Goal: Task Accomplishment & Management: Manage account settings

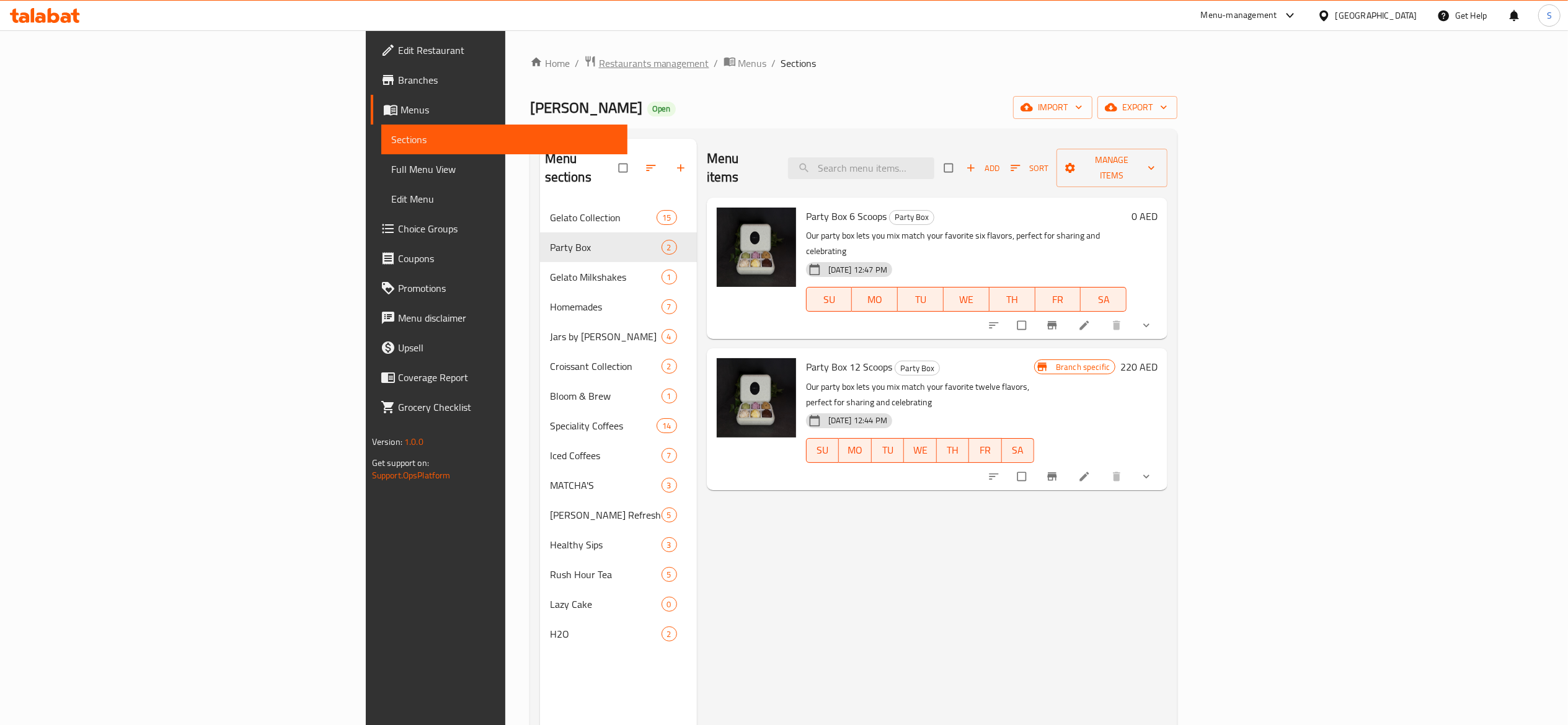
click at [599, 57] on span "Restaurants management" at bounding box center [654, 64] width 111 height 15
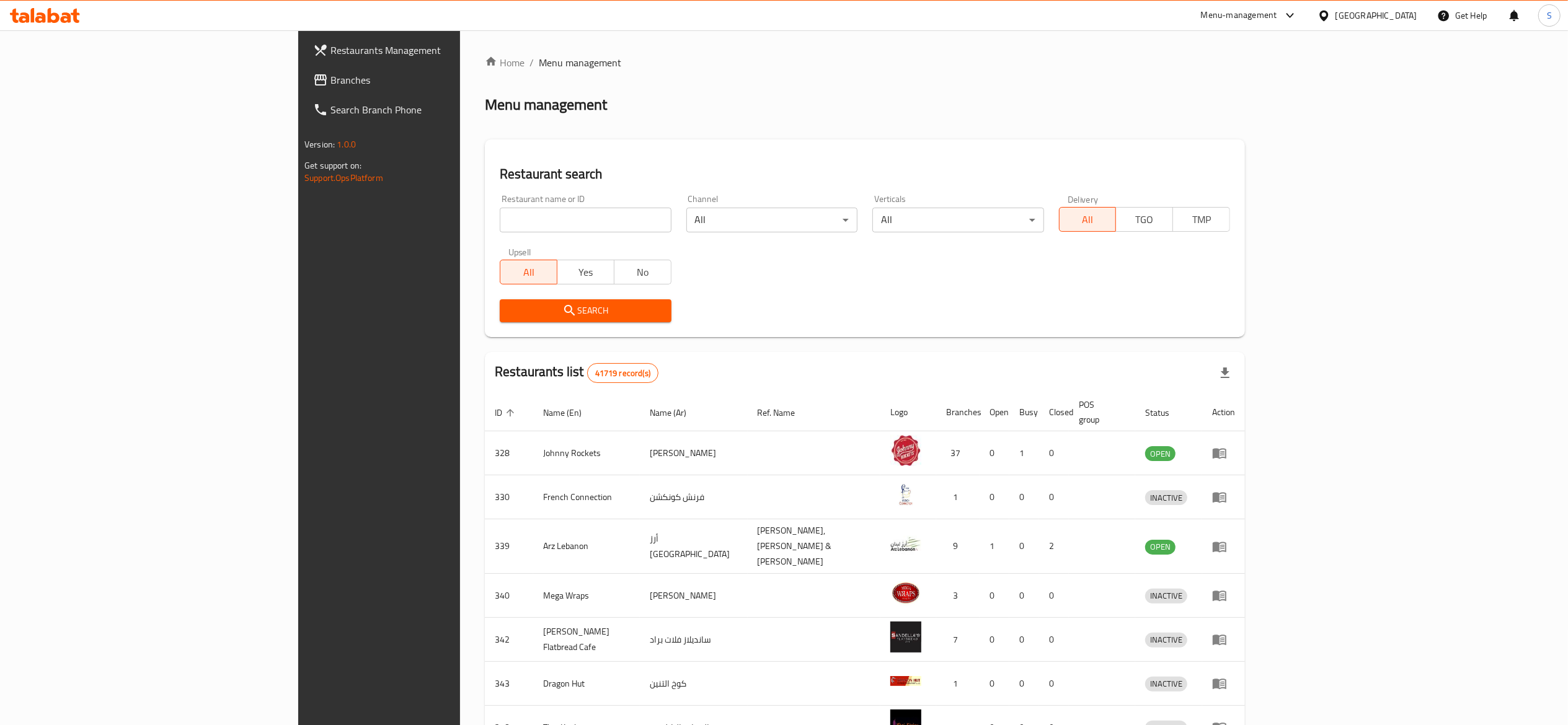
click at [579, 226] on input "search" at bounding box center [586, 220] width 171 height 25
type input "pizza 2 go"
click button "Search" at bounding box center [586, 311] width 171 height 23
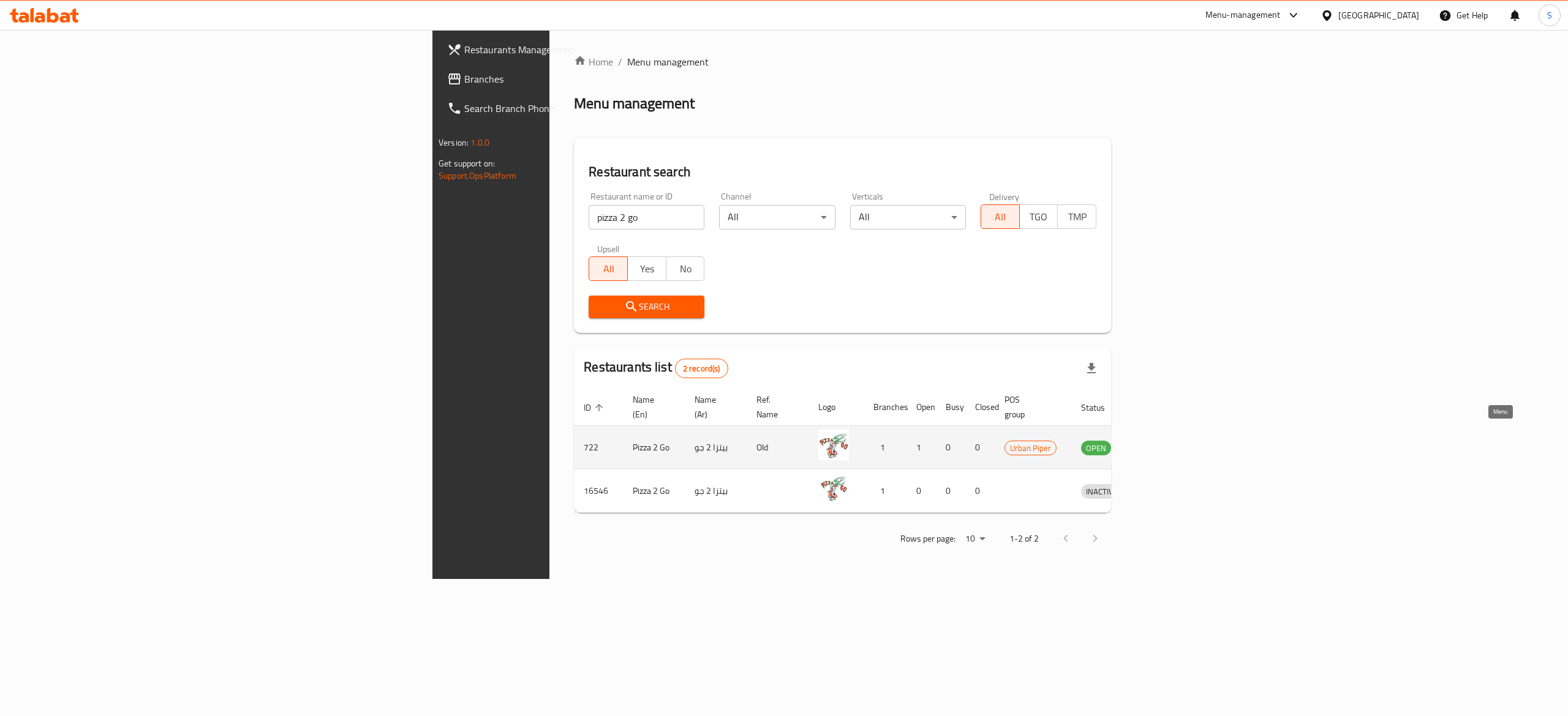
click at [1161, 443] on icon "enhanced table" at bounding box center [1154, 448] width 13 height 10
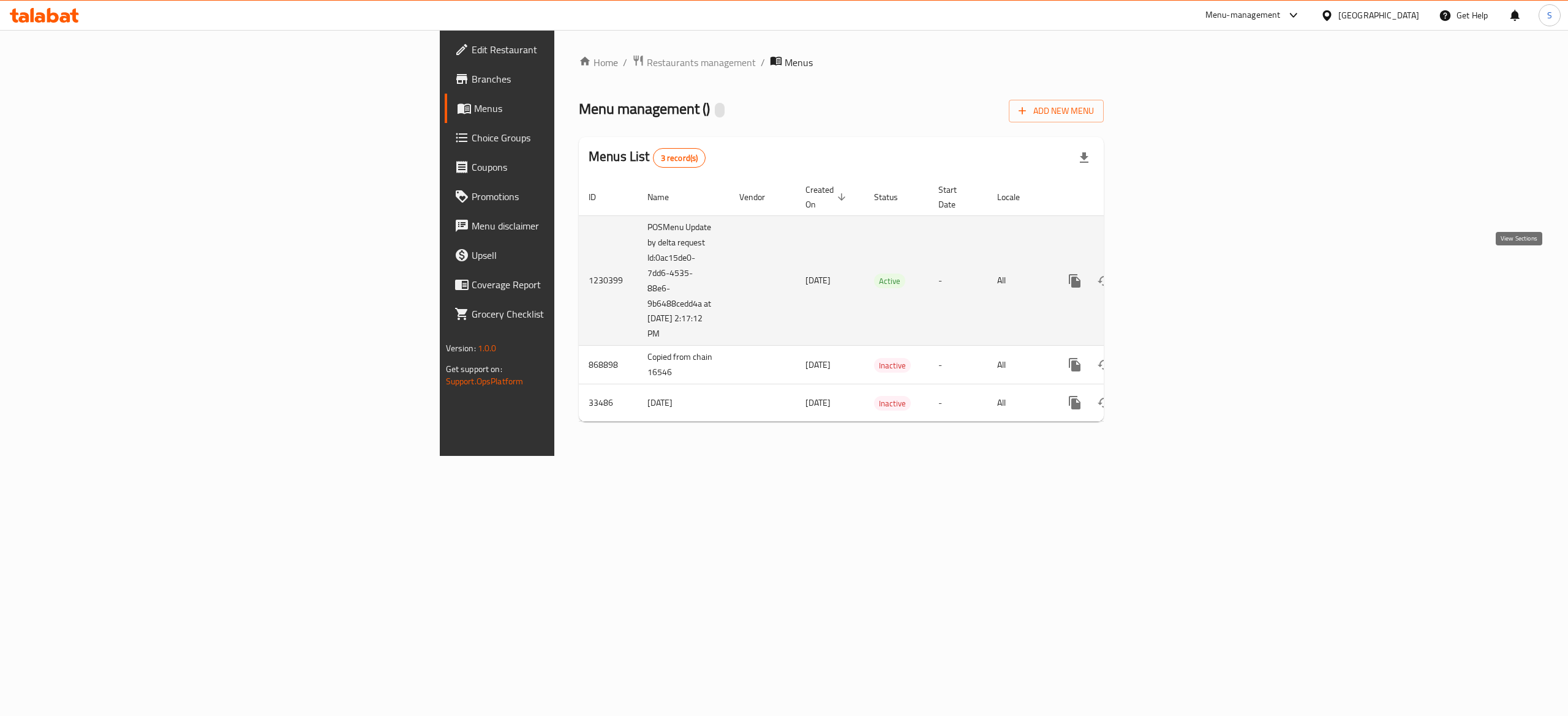
click at [1171, 274] on icon "enhanced table" at bounding box center [1163, 281] width 15 height 15
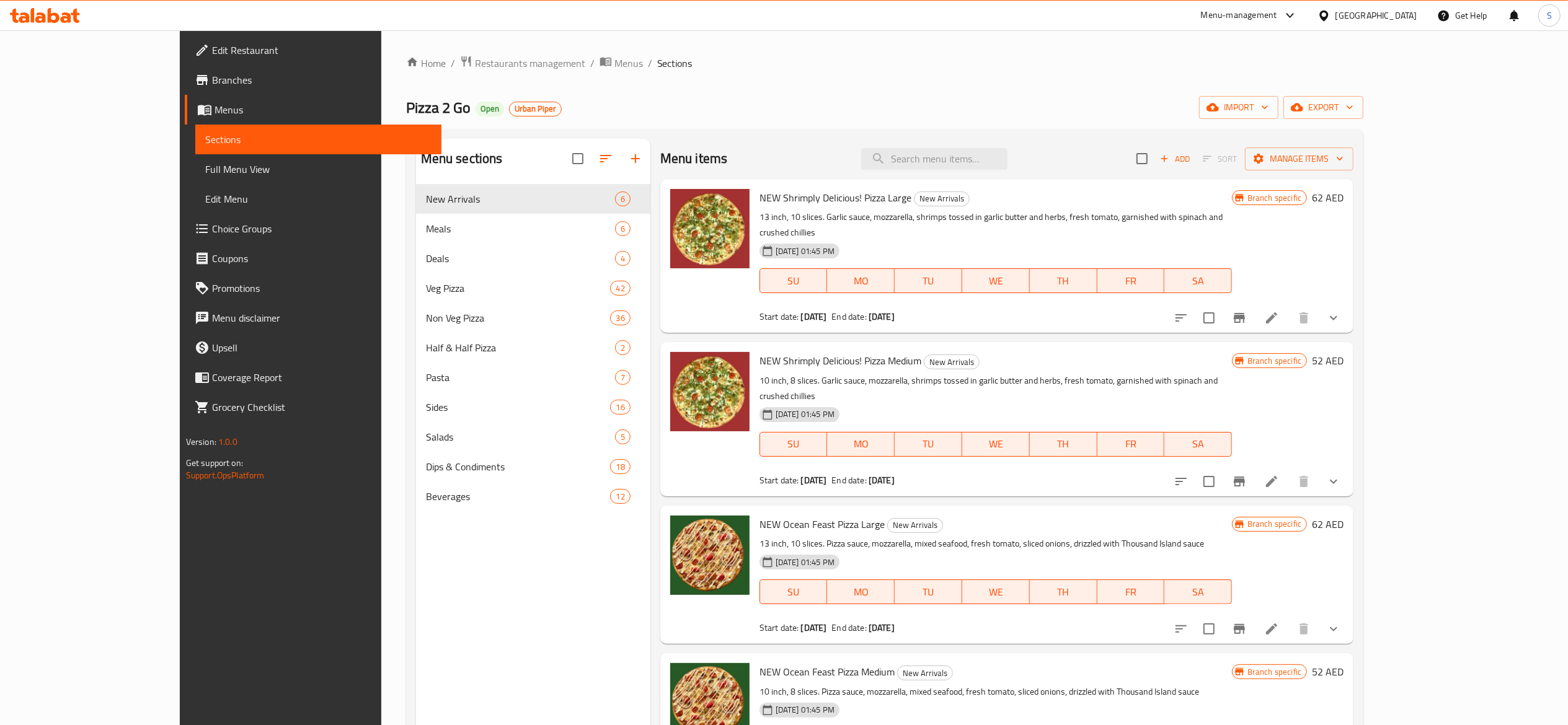
click at [185, 218] on link "Choice Groups" at bounding box center [313, 228] width 257 height 30
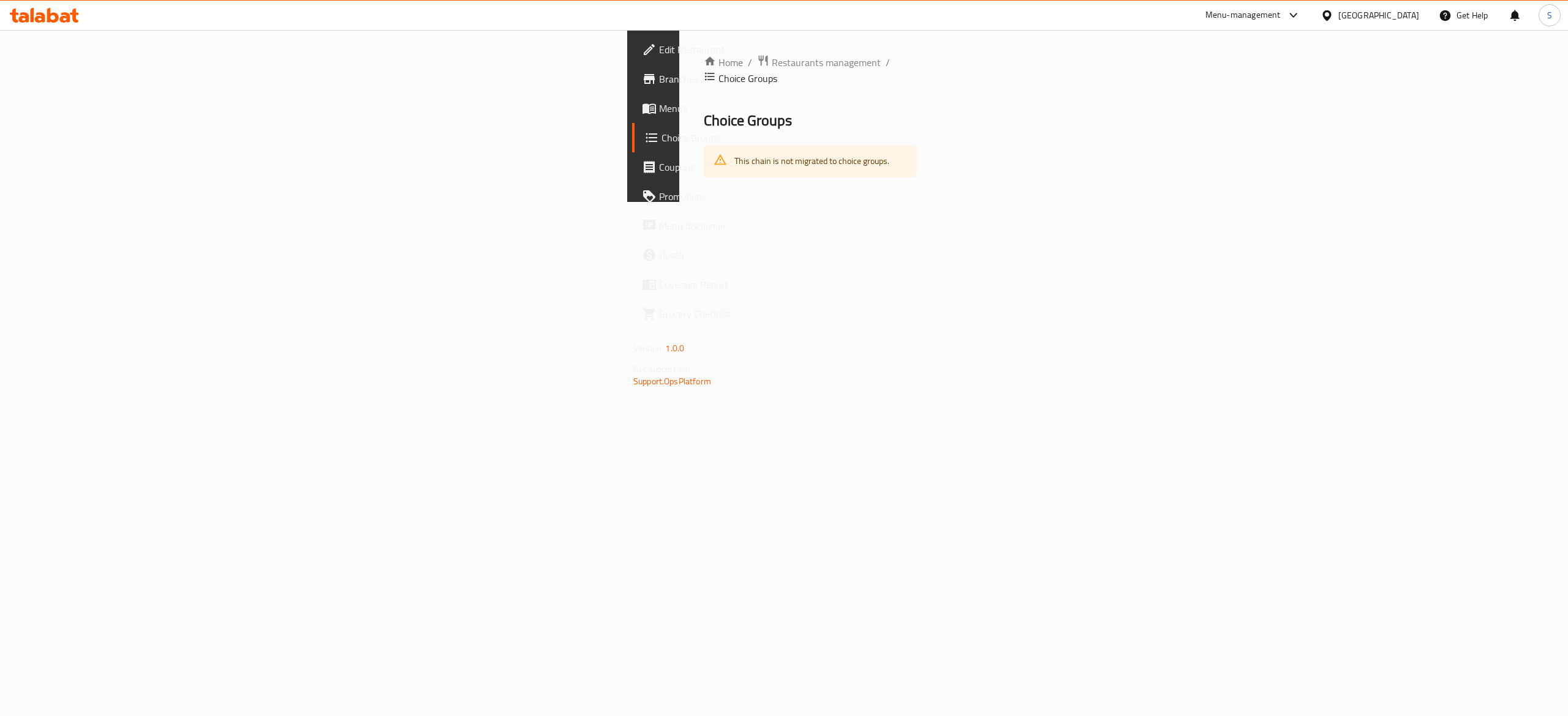
click at [659, 109] on span "Menus" at bounding box center [769, 108] width 221 height 15
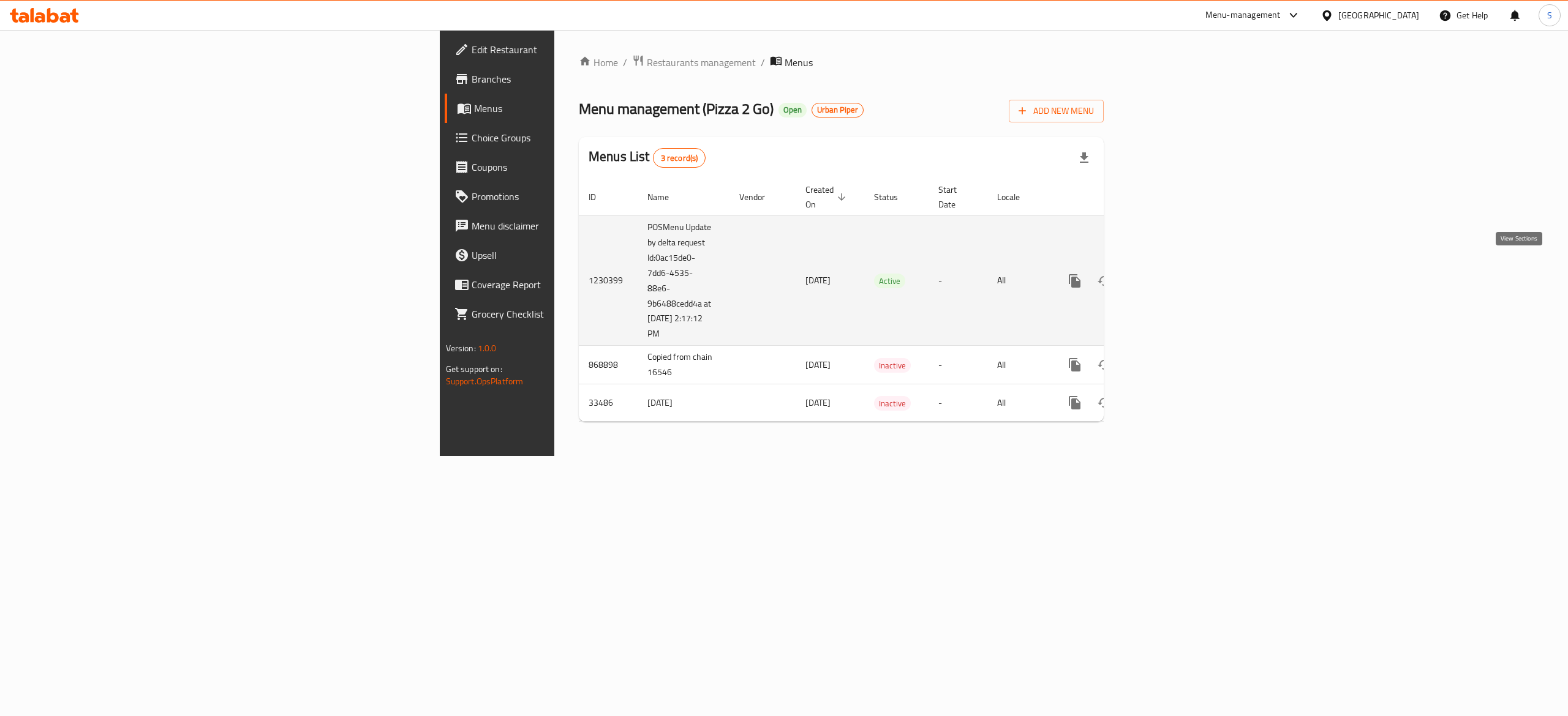
click at [1171, 275] on icon "enhanced table" at bounding box center [1163, 281] width 15 height 15
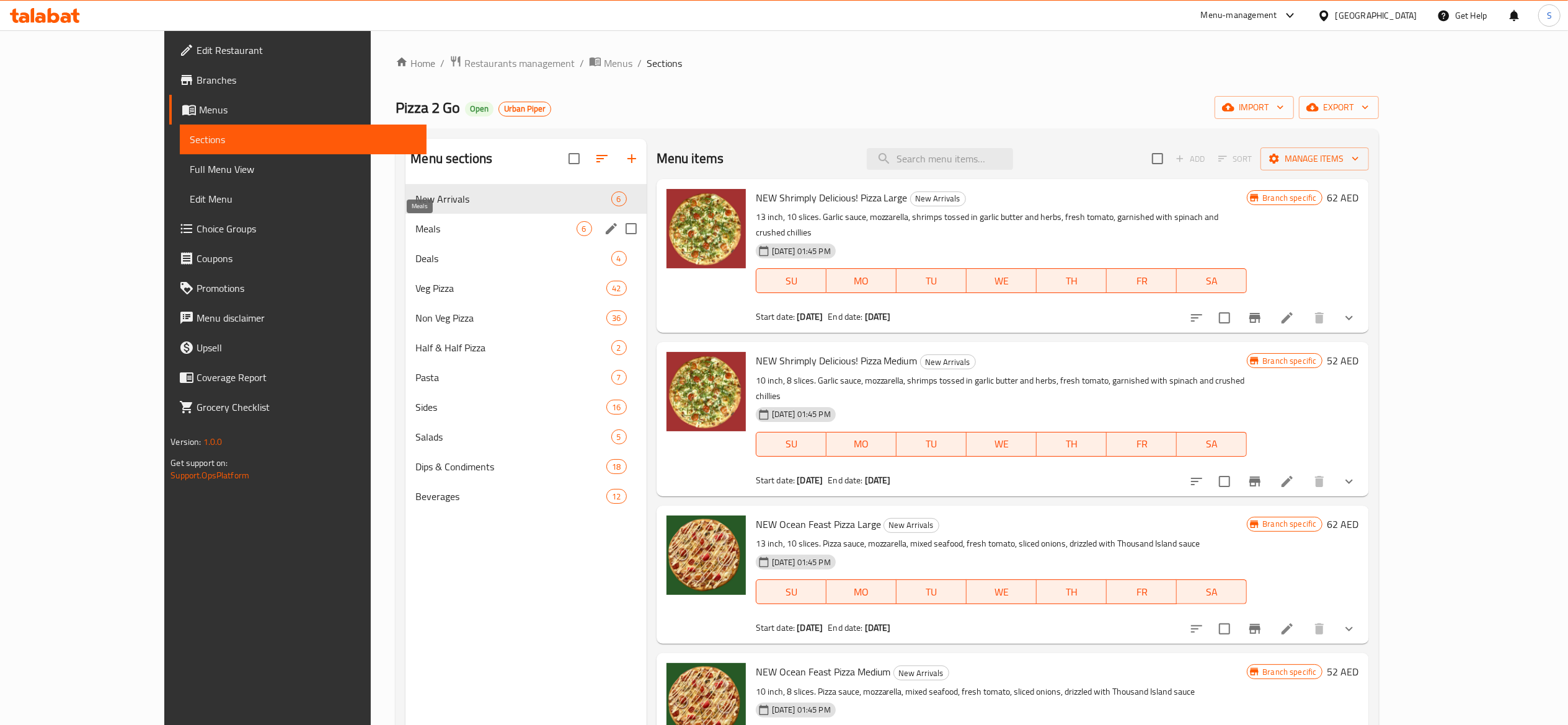
click at [446, 232] on span "Meals" at bounding box center [496, 229] width 161 height 15
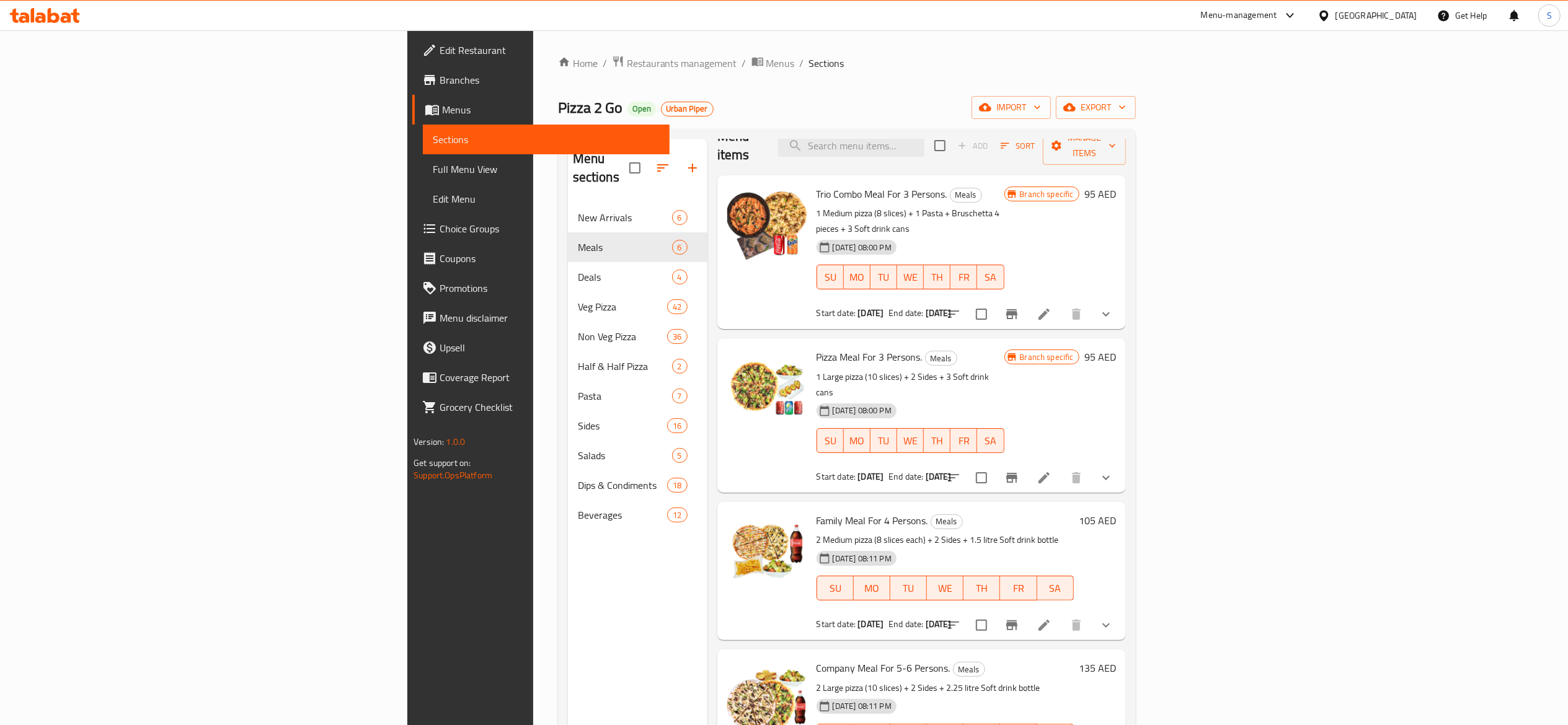
scroll to position [26, 0]
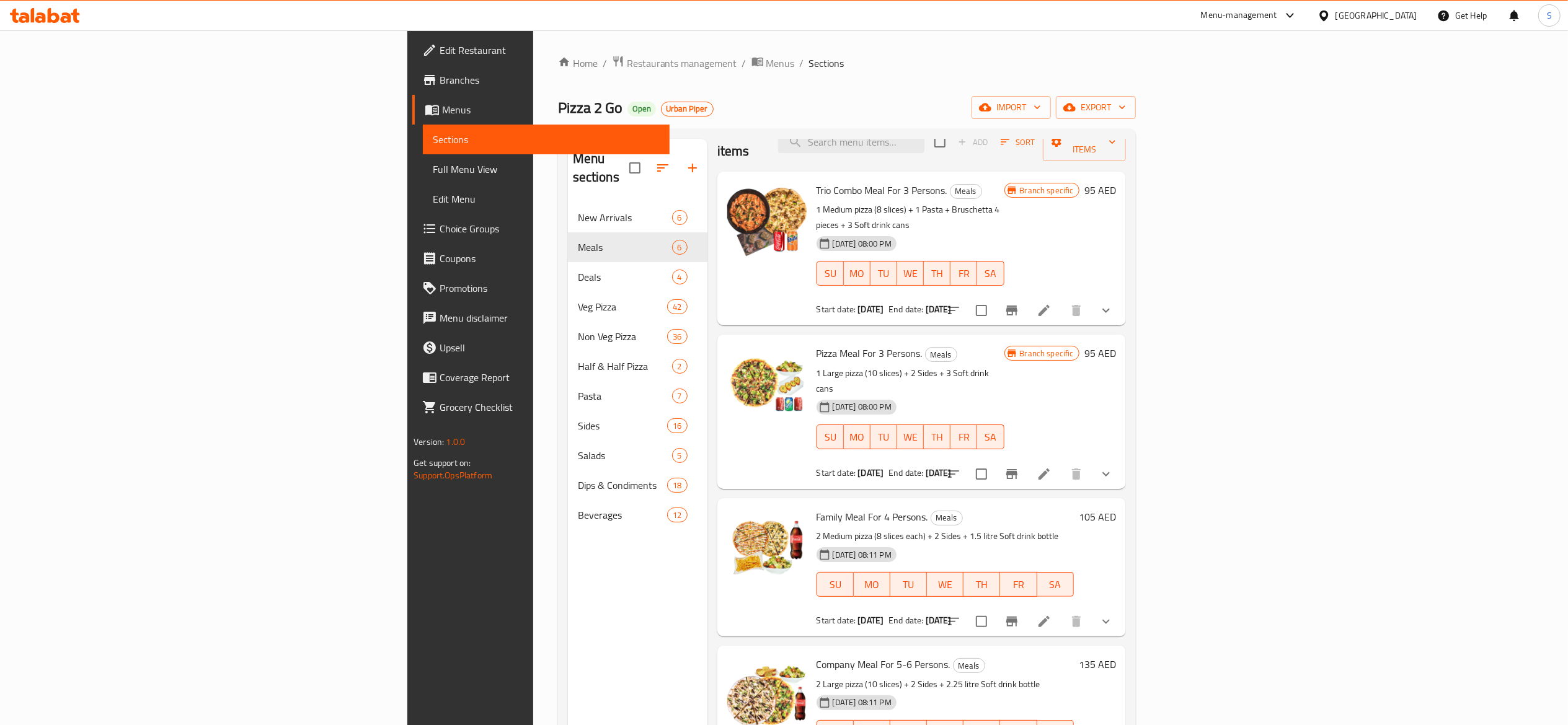
click at [1121, 459] on button "show more" at bounding box center [1106, 473] width 30 height 30
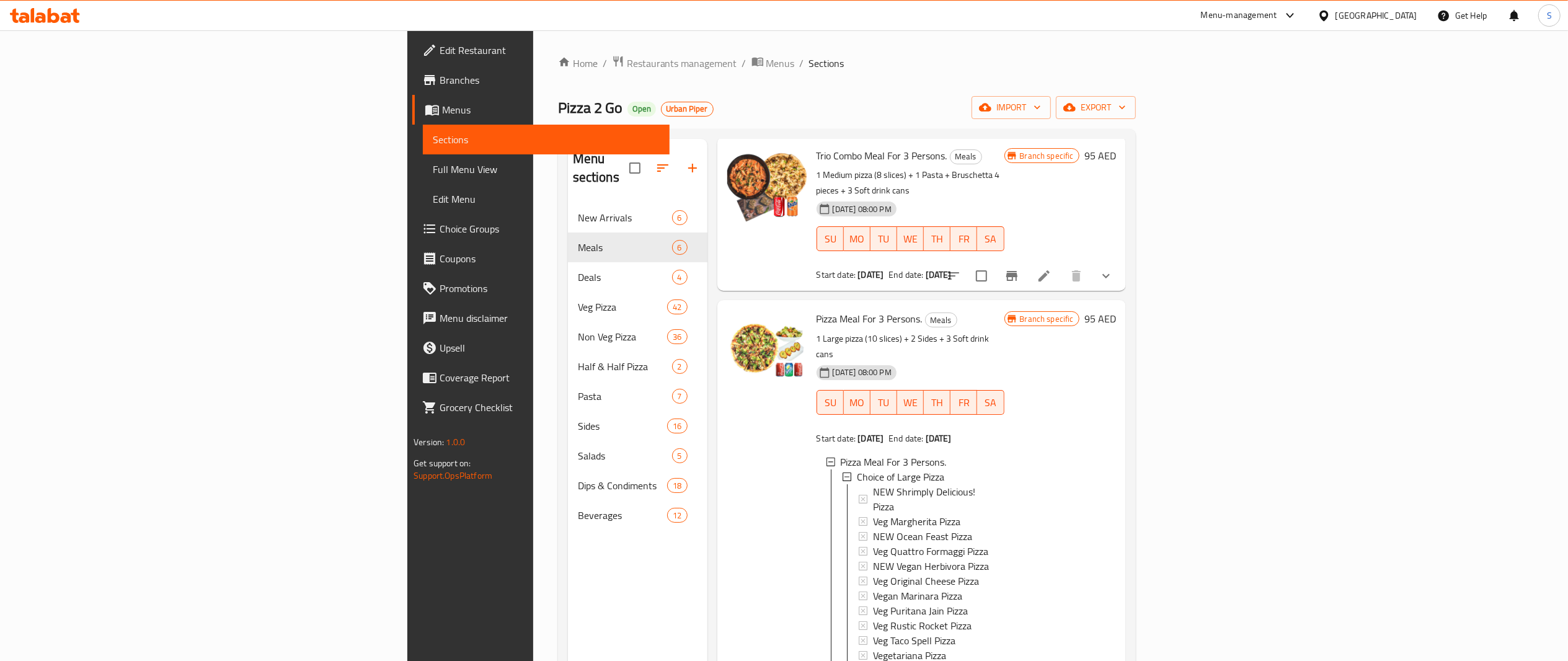
scroll to position [62, 0]
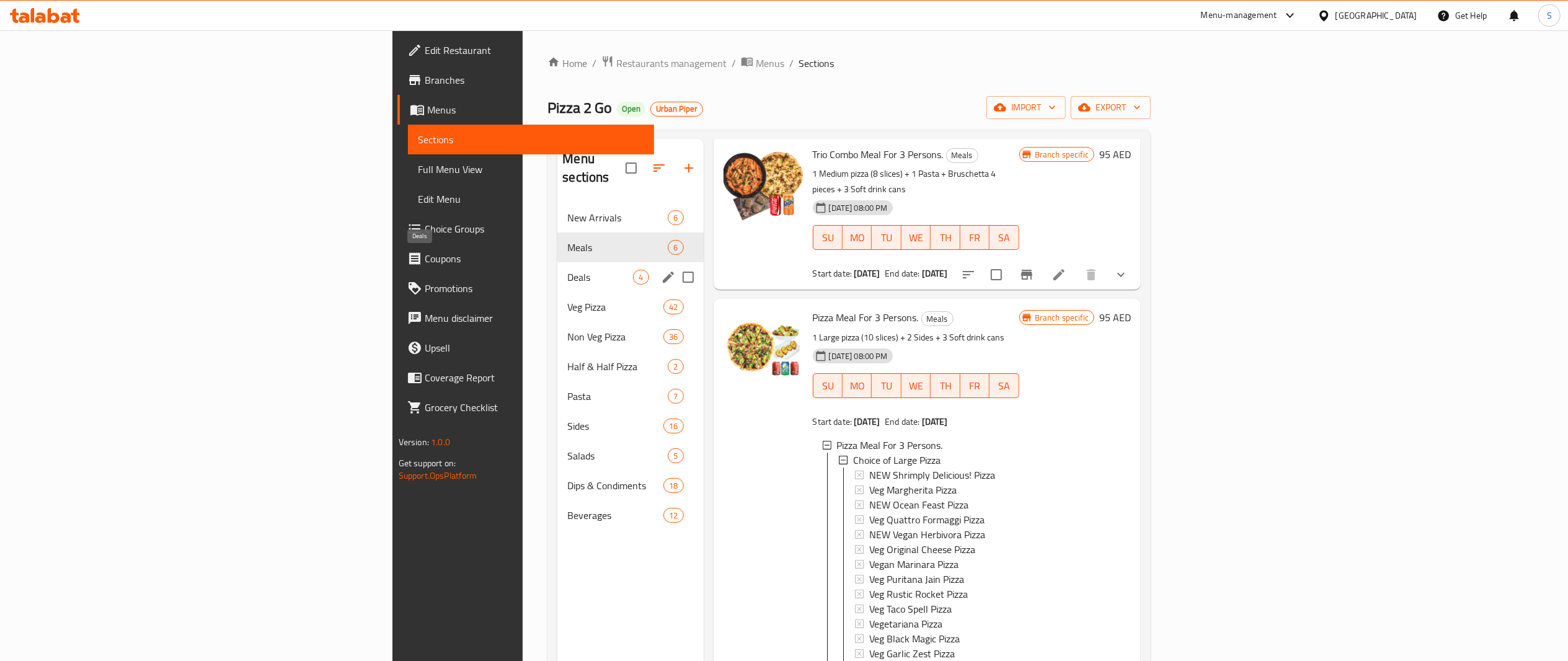
click at [568, 270] on span "Deals" at bounding box center [600, 277] width 66 height 15
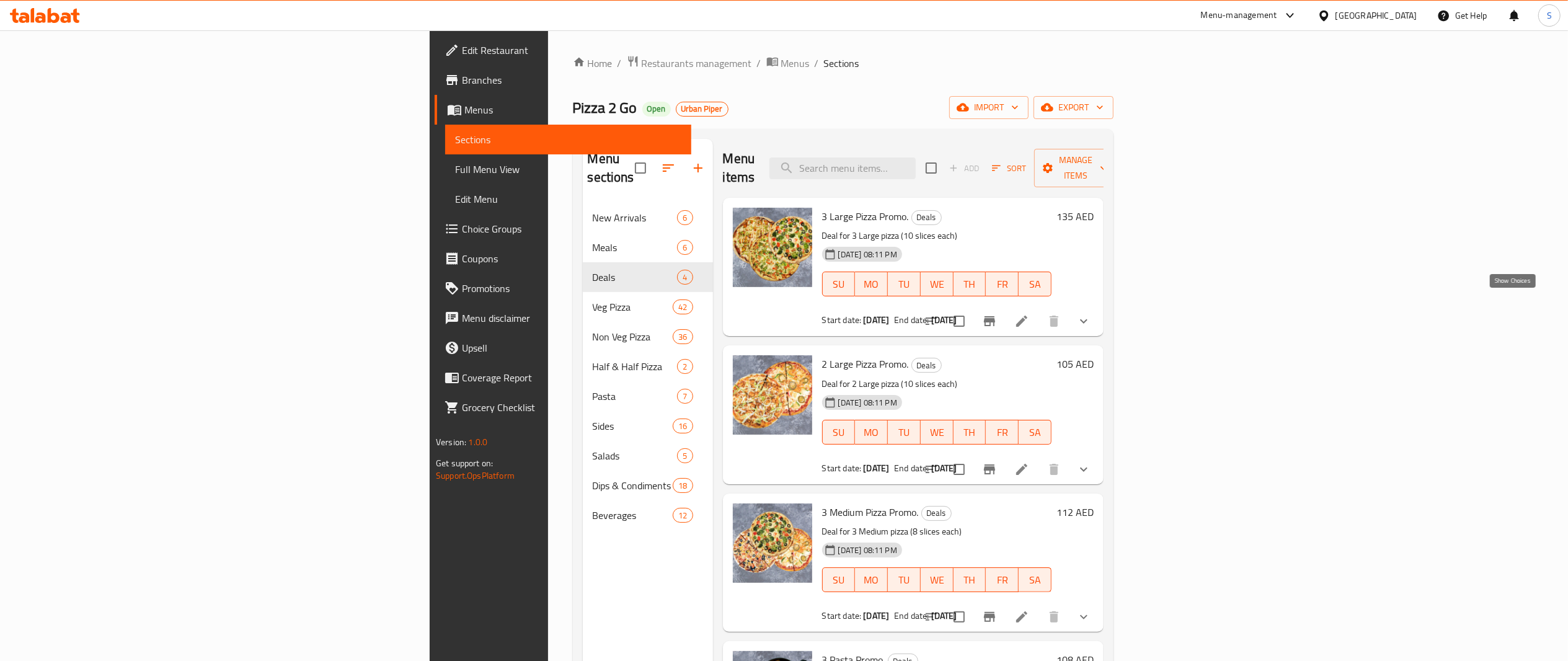
click at [1091, 314] on icon "show more" at bounding box center [1084, 321] width 15 height 15
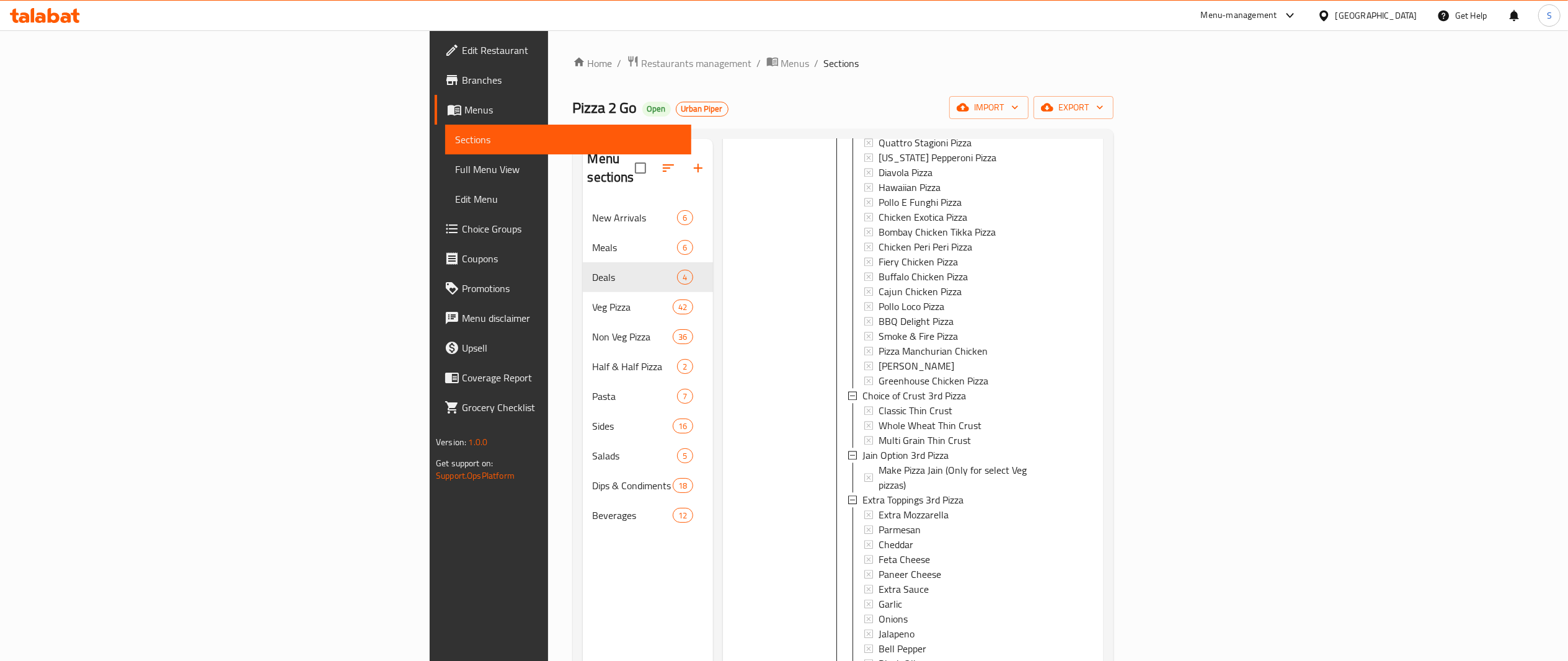
scroll to position [3403, 0]
